Goal: Check status

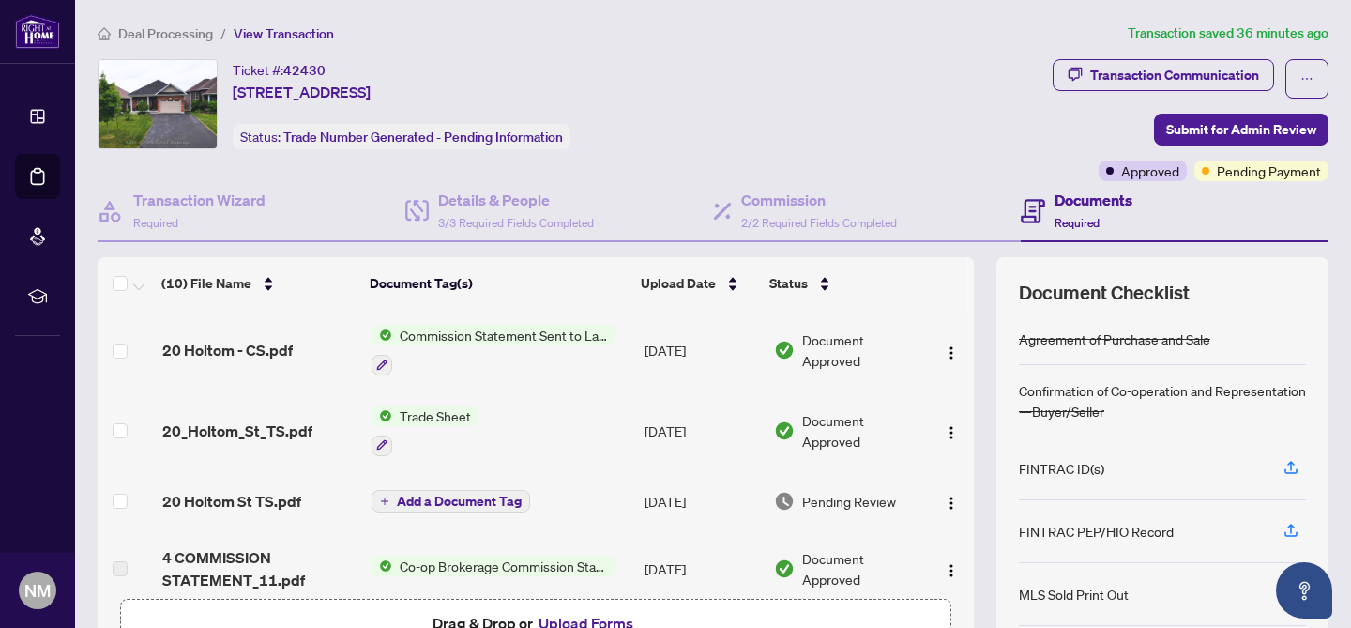
click at [481, 333] on span "Commission Statement Sent to Lawyer" at bounding box center [503, 335] width 222 height 21
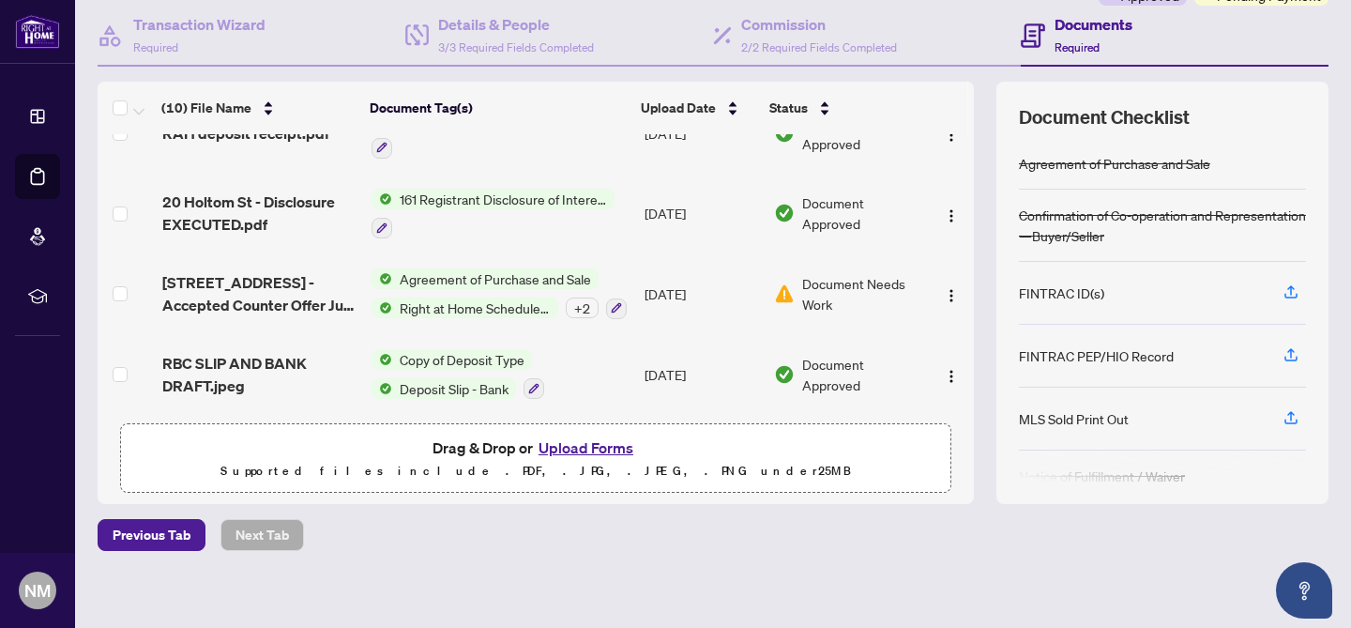
scroll to position [185, 0]
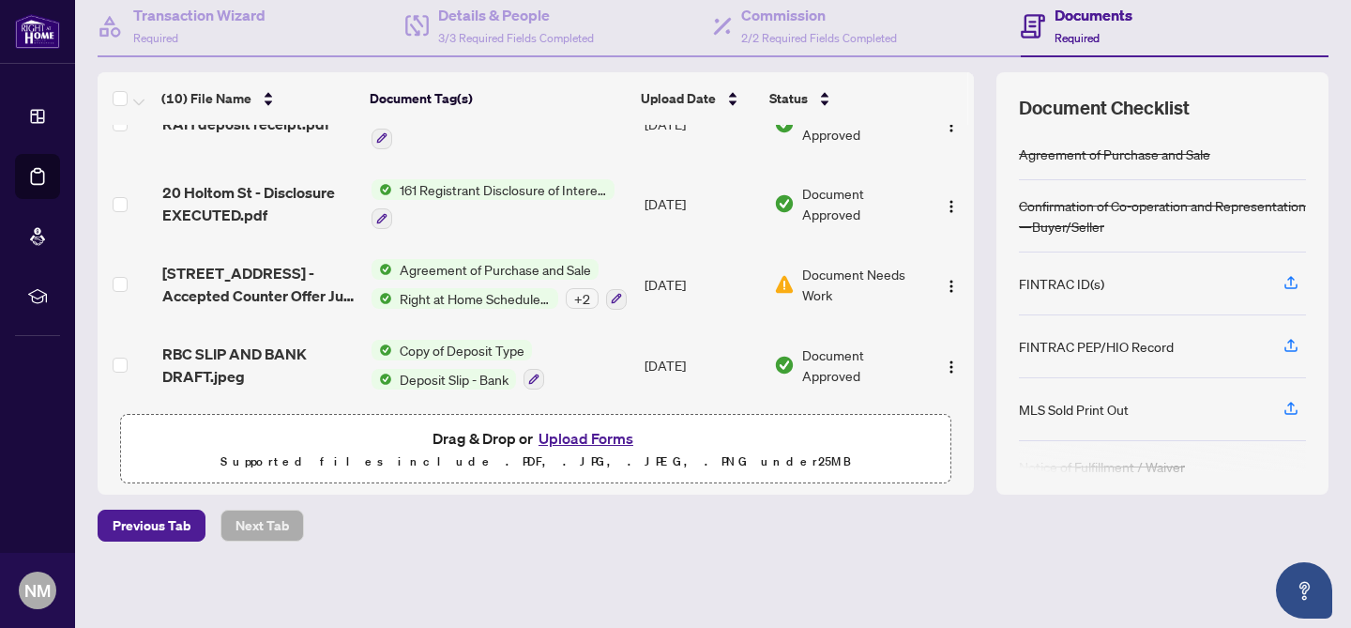
click at [822, 269] on span "Document Needs Work" at bounding box center [861, 284] width 118 height 41
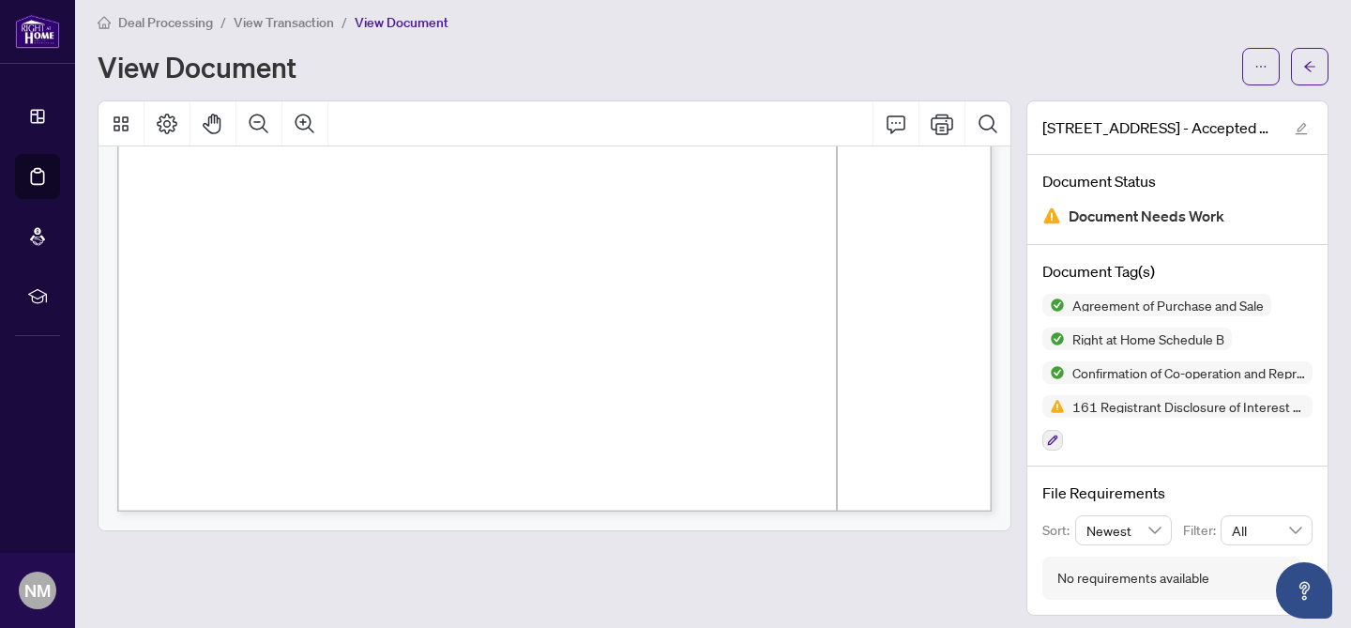
scroll to position [20, 0]
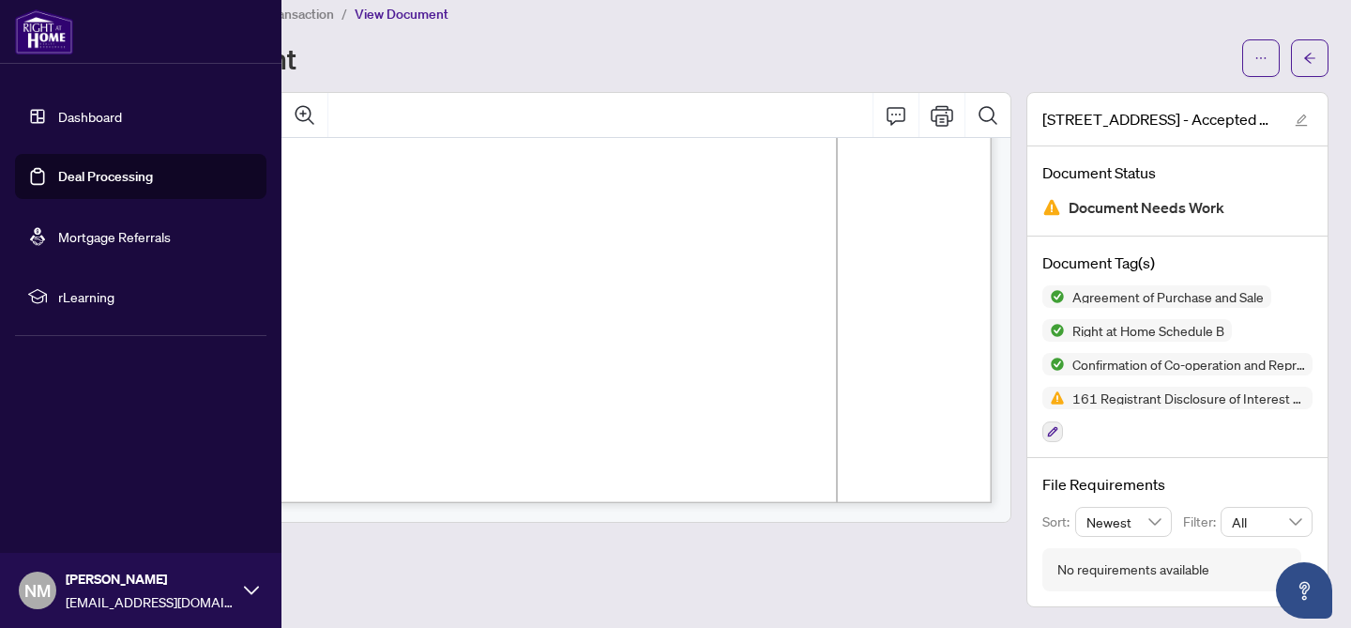
click at [81, 176] on link "Deal Processing" at bounding box center [105, 176] width 95 height 17
